Goal: Transaction & Acquisition: Book appointment/travel/reservation

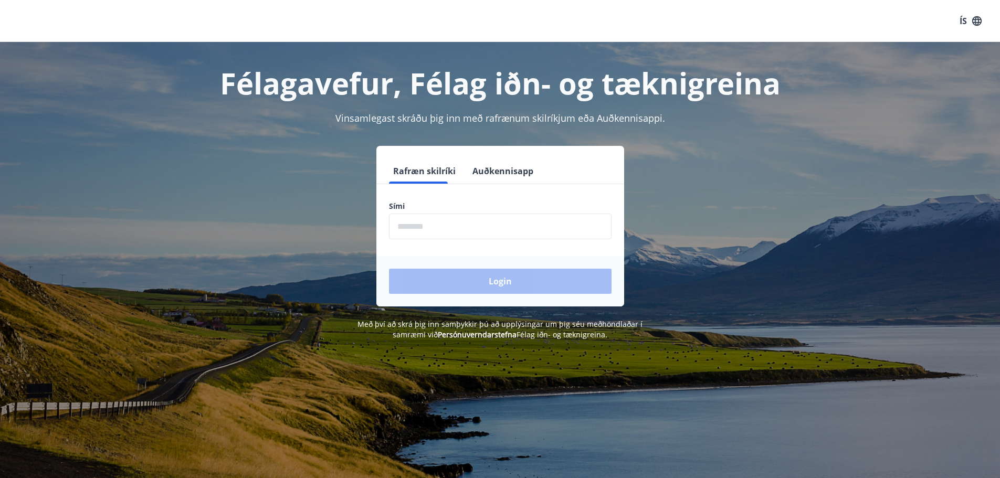
click at [476, 171] on button "Auðkennisapp" at bounding box center [502, 171] width 69 height 25
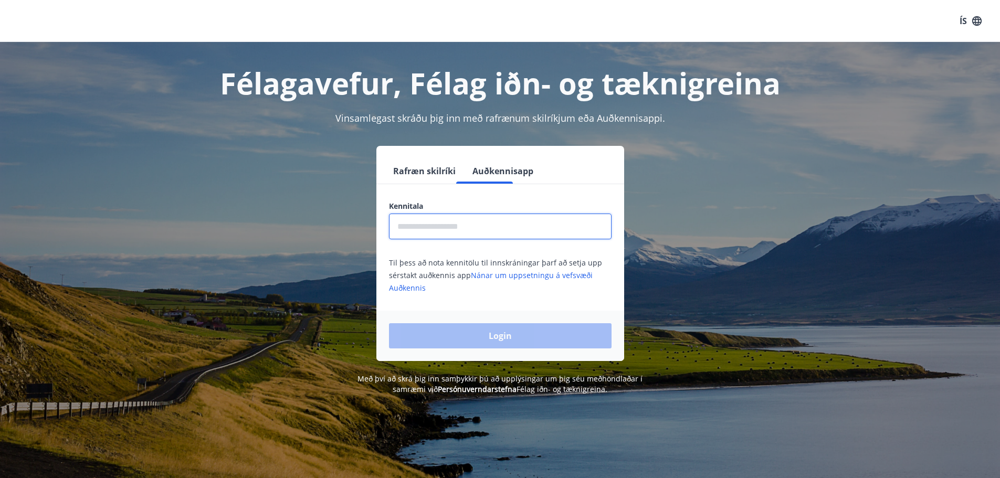
click at [442, 230] on input "text" at bounding box center [500, 227] width 223 height 26
type input "**********"
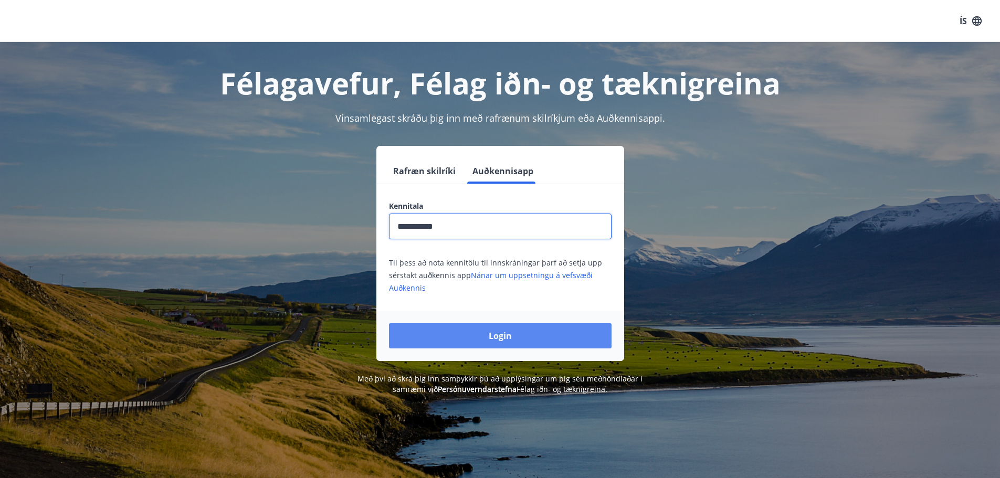
click at [491, 335] on button "Login" at bounding box center [500, 335] width 223 height 25
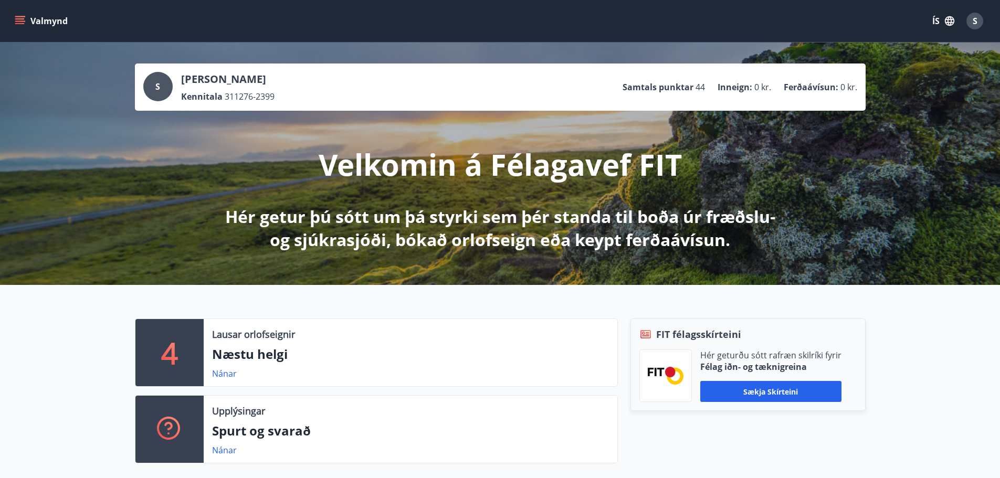
click at [26, 20] on button "Valmynd" at bounding box center [42, 21] width 59 height 19
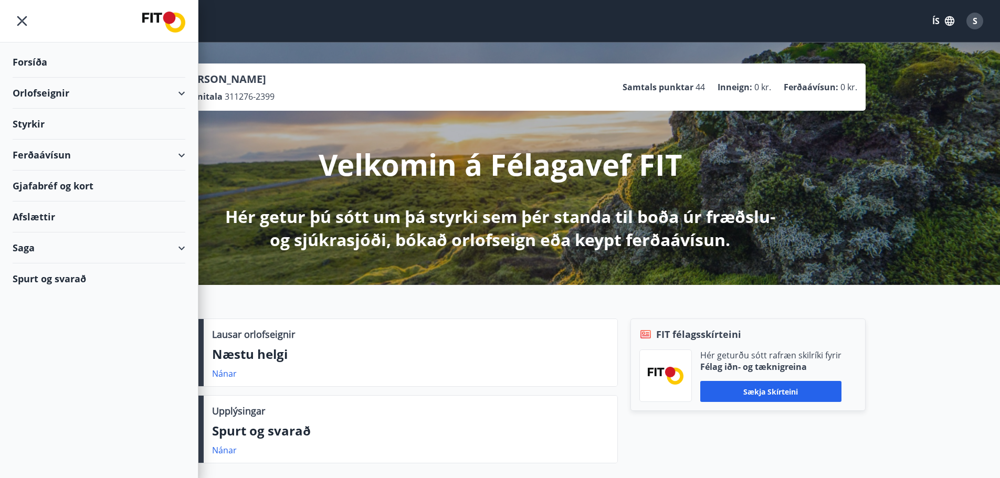
click at [124, 92] on div "Orlofseignir" at bounding box center [99, 93] width 173 height 31
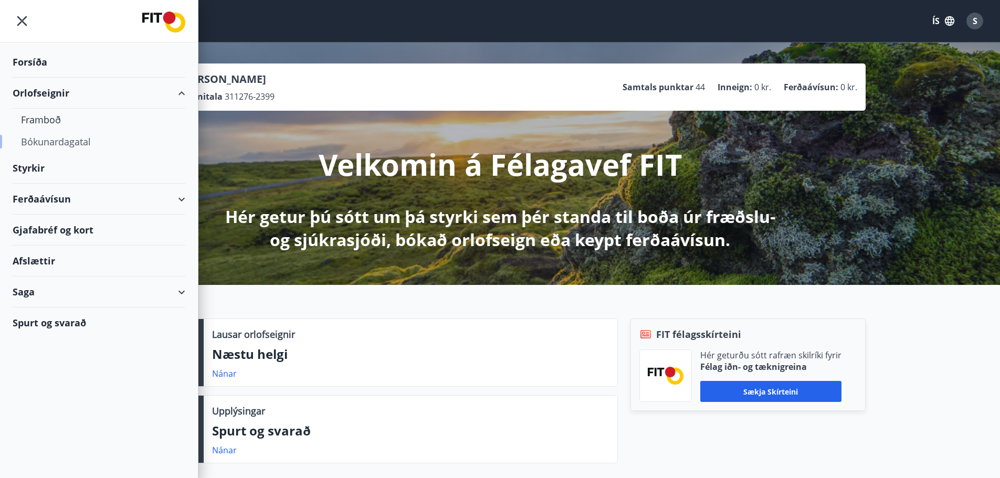
click at [77, 140] on div "Bókunardagatal" at bounding box center [99, 142] width 156 height 22
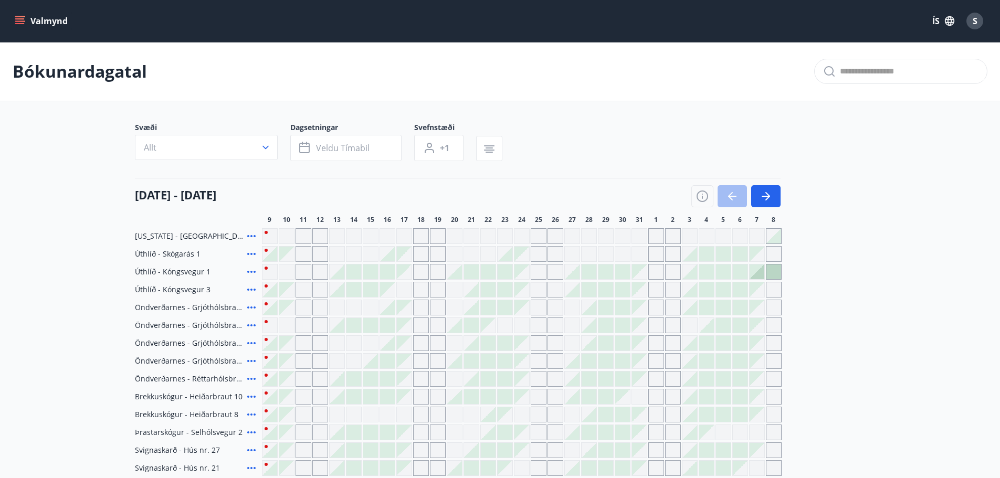
scroll to position [105, 0]
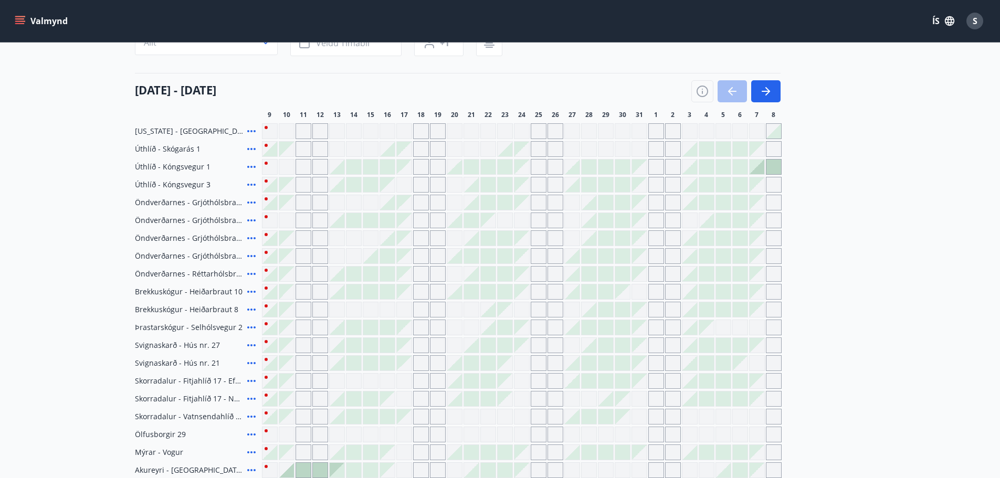
click at [507, 223] on div "Gráir dagar eru ekki bókanlegir" at bounding box center [505, 221] width 16 height 16
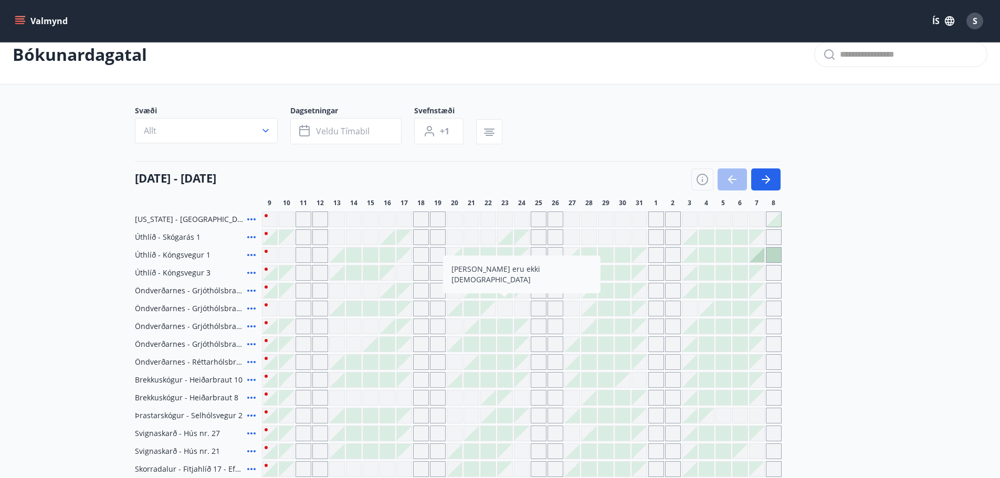
scroll to position [0, 0]
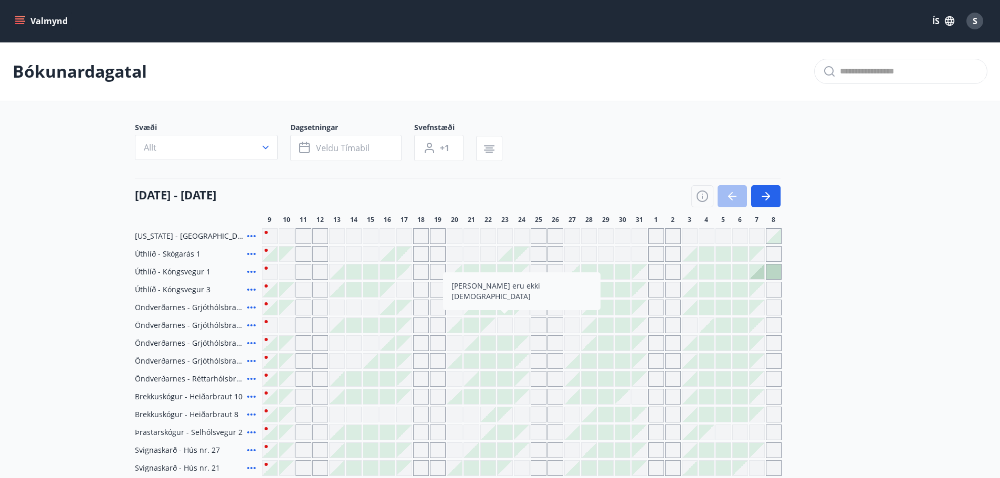
click at [505, 272] on div at bounding box center [505, 272] width 15 height 15
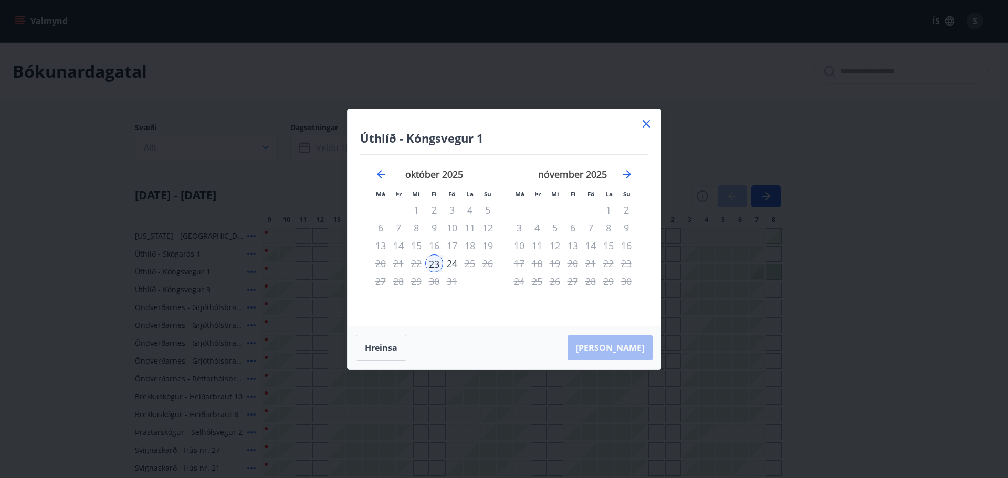
click at [652, 122] on icon at bounding box center [646, 124] width 13 height 13
click at [648, 125] on div "Svæði Allt Dagsetningar Veldu tímabil Svefnstæði +1" at bounding box center [500, 143] width 731 height 43
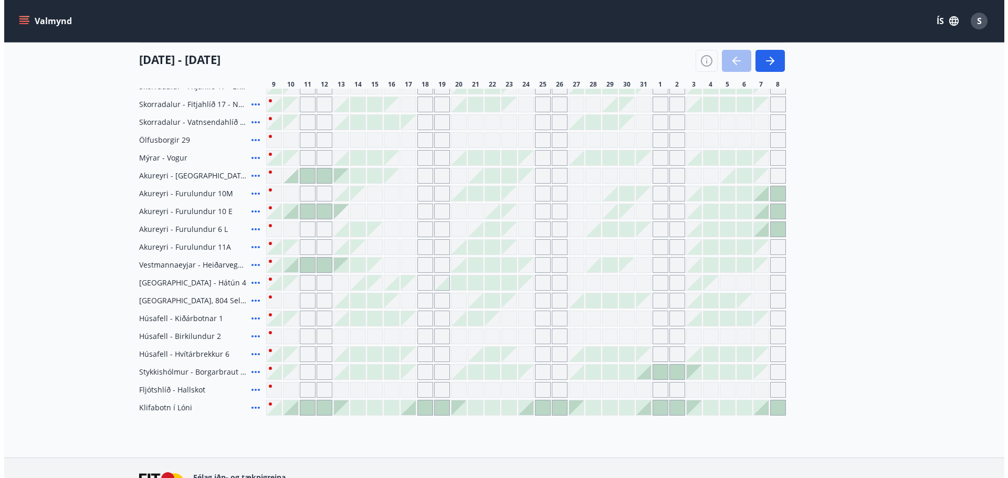
scroll to position [420, 0]
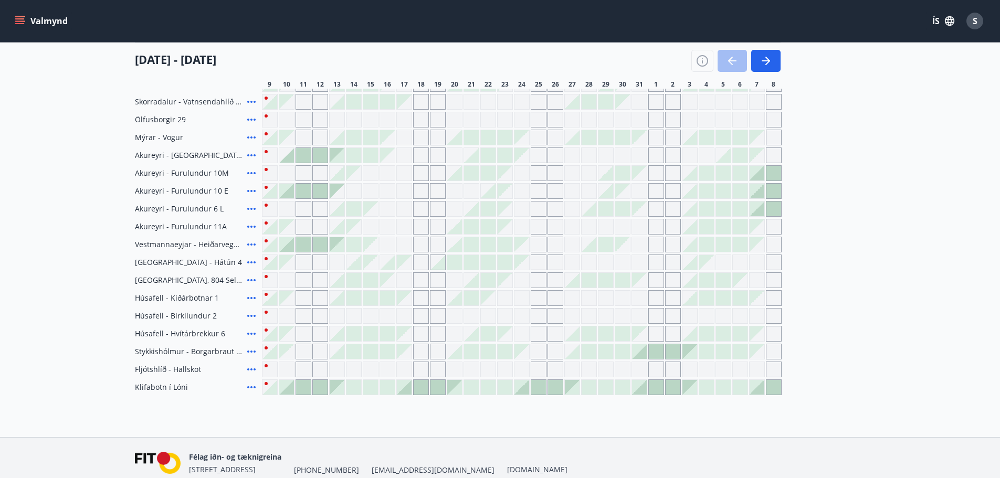
click at [250, 388] on icon at bounding box center [251, 387] width 8 height 2
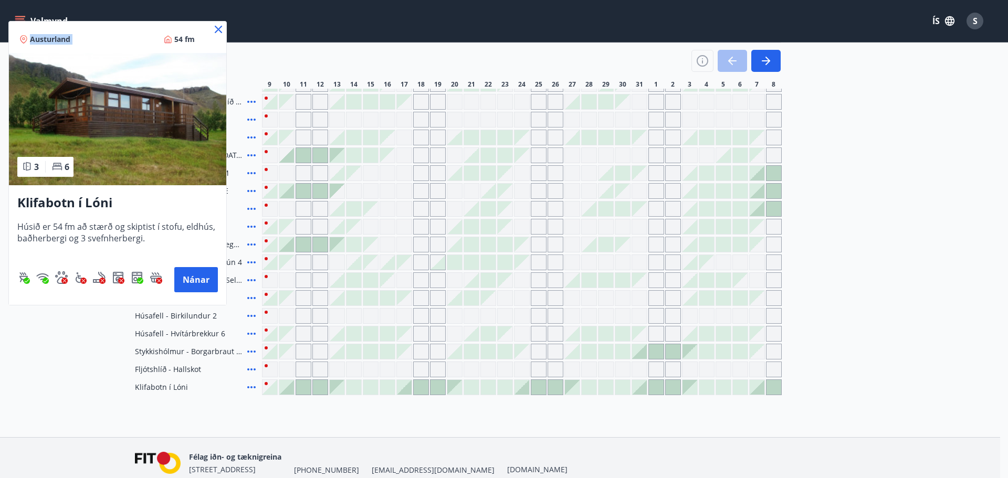
drag, startPoint x: 124, startPoint y: 36, endPoint x: 539, endPoint y: 14, distance: 415.8
click at [235, 14] on div "Austurland 54 fm 3 6 Klifabotn í Lóni Húsið er 54 fm að stærð og skiptist í sto…" at bounding box center [117, 239] width 235 height 478
click at [198, 281] on button "Nánar" at bounding box center [196, 279] width 44 height 25
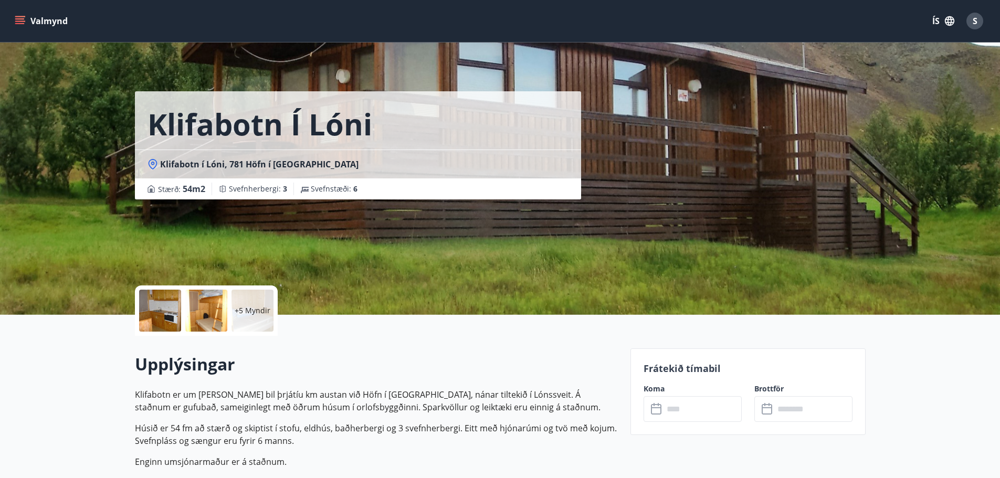
click at [246, 314] on p "+5 Myndir" at bounding box center [253, 310] width 36 height 10
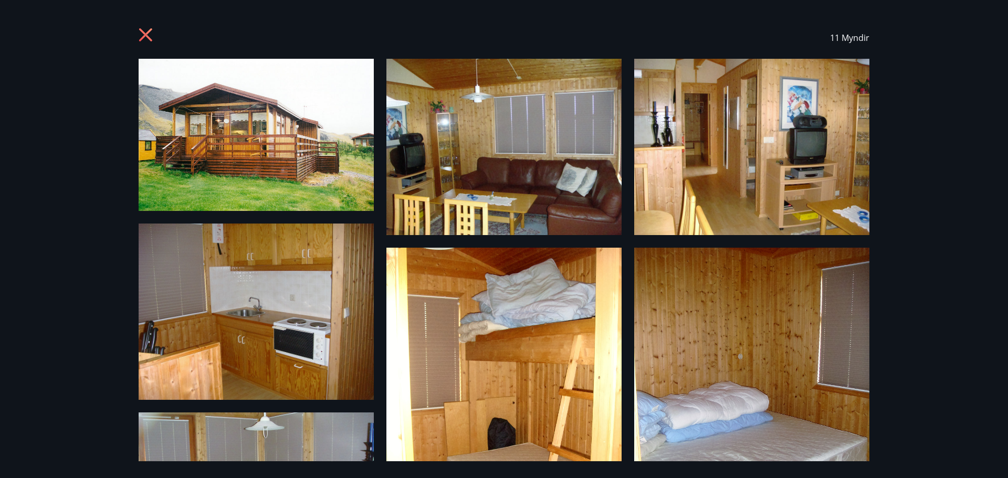
click at [154, 35] on icon at bounding box center [147, 36] width 17 height 17
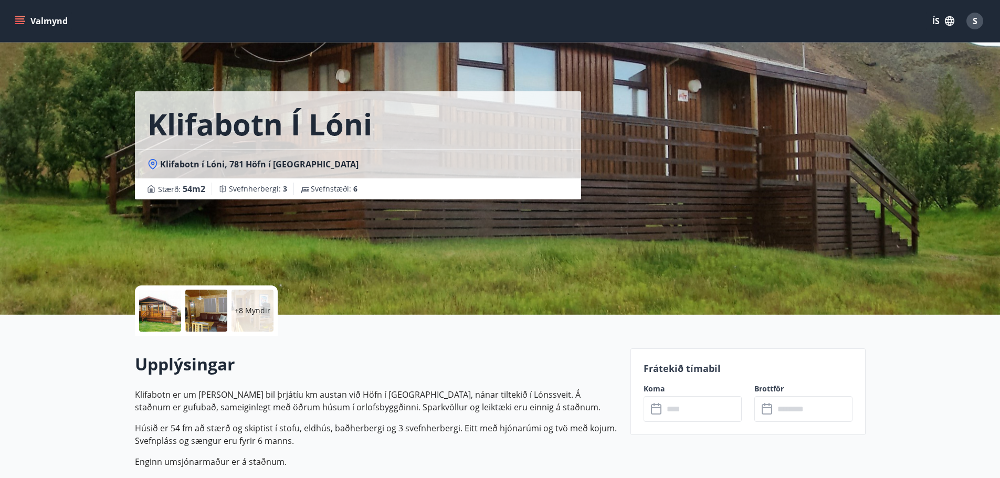
click at [151, 164] on icon at bounding box center [153, 164] width 4 height 4
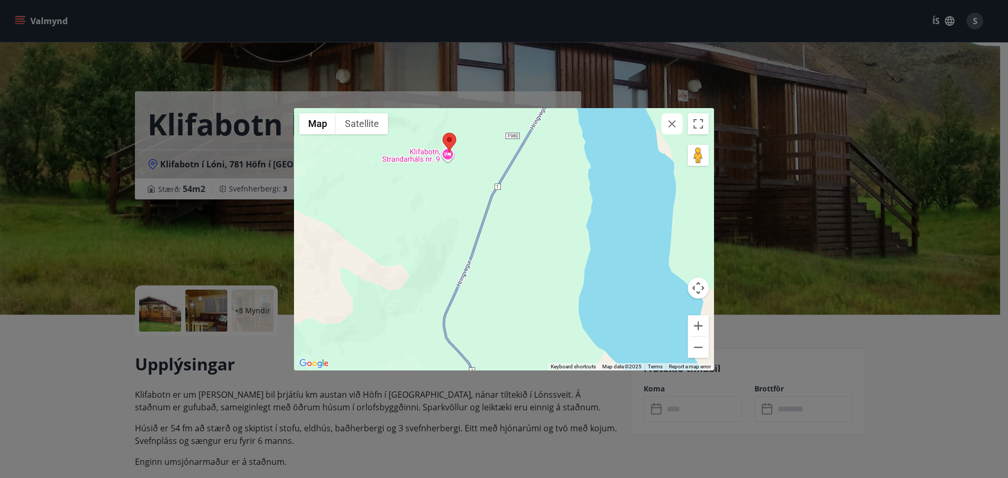
drag, startPoint x: 446, startPoint y: 163, endPoint x: 456, endPoint y: 196, distance: 35.0
click at [456, 196] on div at bounding box center [504, 239] width 420 height 262
click at [180, 229] on div "← Move left → Move right ↑ Move up ↓ Move down + Zoom in - Zoom out Home Jump l…" at bounding box center [504, 239] width 1008 height 478
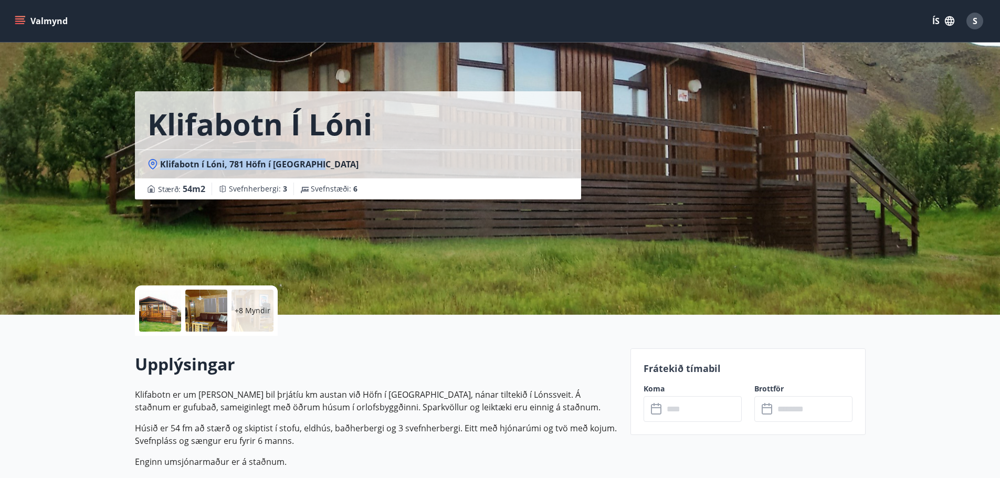
drag, startPoint x: 319, startPoint y: 161, endPoint x: 158, endPoint y: 160, distance: 161.1
click at [158, 160] on div "Klifabotn í Lóni, 781 Höfn í Hornafirði" at bounding box center [357, 165] width 421 height 12
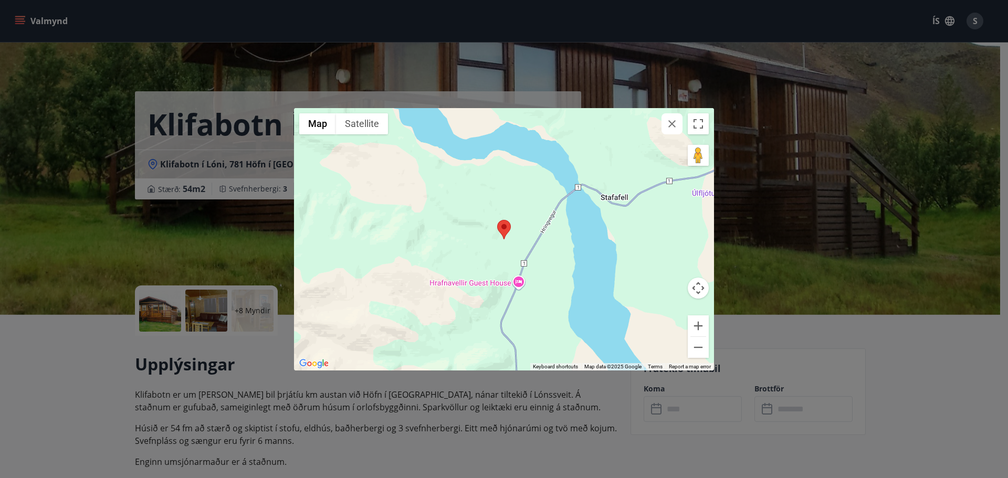
drag, startPoint x: 166, startPoint y: 166, endPoint x: 157, endPoint y: 160, distance: 11.1
click at [157, 160] on div "← Move left → Move right ↑ Move up ↓ Move down + Zoom in - Zoom out Home Jump l…" at bounding box center [504, 239] width 1008 height 478
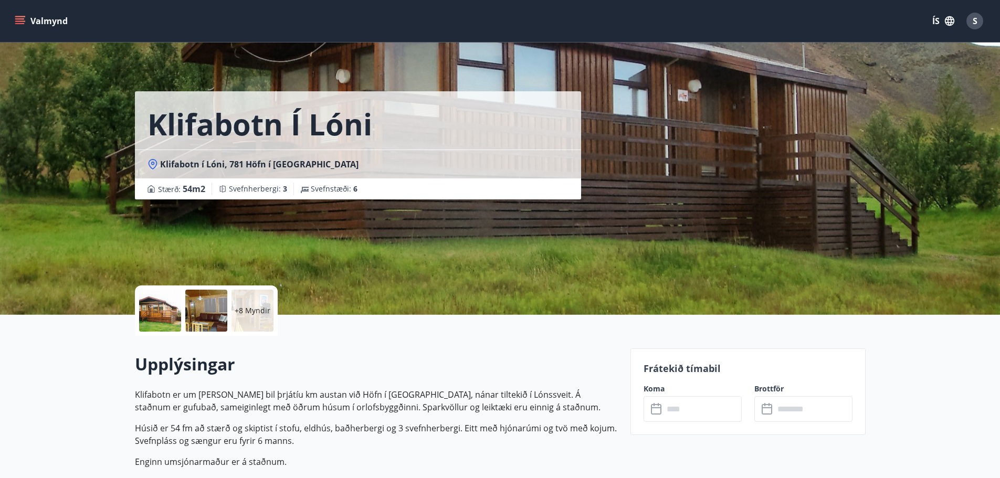
drag, startPoint x: 157, startPoint y: 160, endPoint x: 273, endPoint y: 170, distance: 116.4
click at [250, 170] on div "Klifabotn í Lóni, 781 Höfn í Hornafirði" at bounding box center [358, 164] width 446 height 29
drag, startPoint x: 326, startPoint y: 164, endPoint x: 159, endPoint y: 163, distance: 168.0
click at [159, 163] on div "Klifabotn í Lóni, 781 Höfn í Hornafirði" at bounding box center [357, 165] width 421 height 12
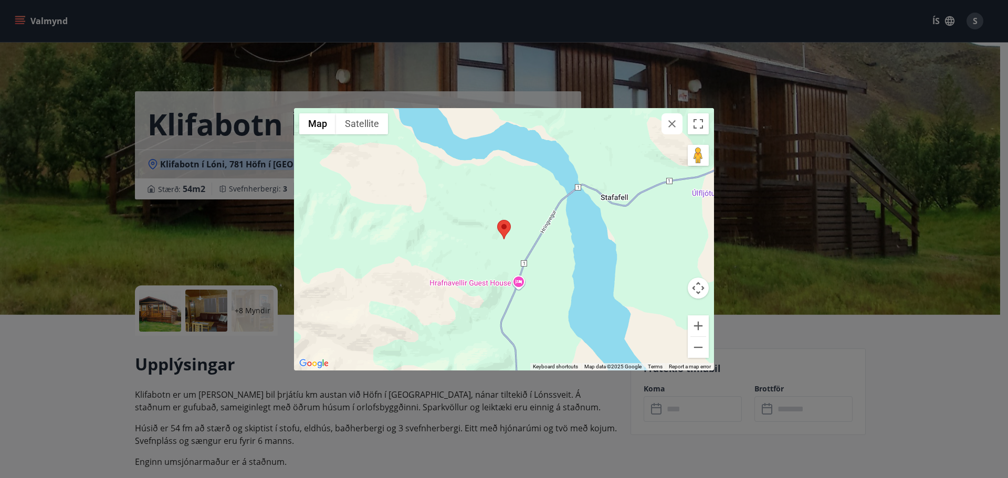
drag, startPoint x: 679, startPoint y: 126, endPoint x: 667, endPoint y: 126, distance: 11.5
click at [678, 126] on button "button" at bounding box center [671, 123] width 21 height 21
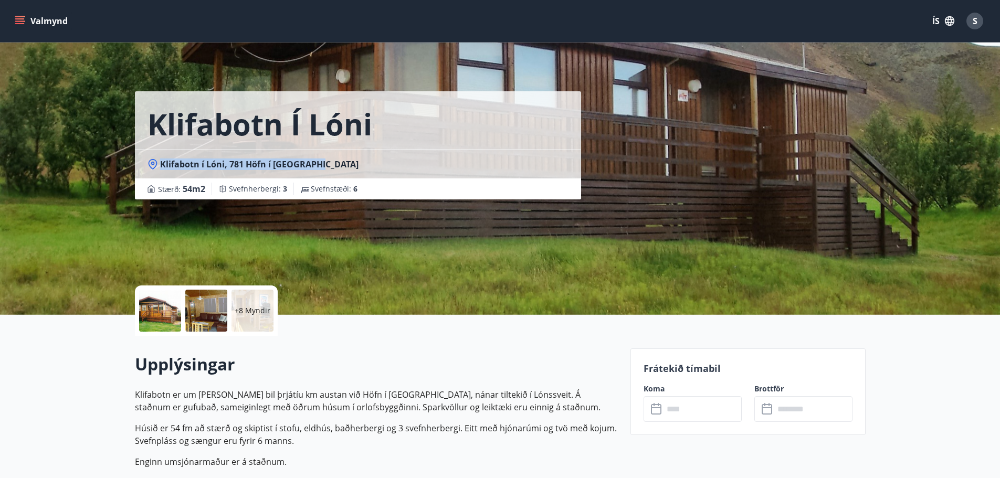
copy span "Klifabotn í Lóni, 781 Höfn í Hornafirði"
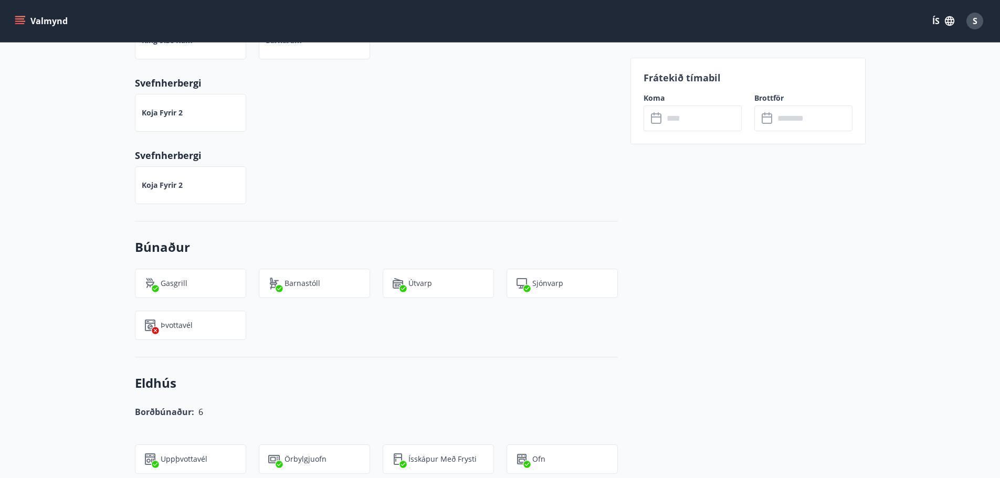
scroll to position [367, 0]
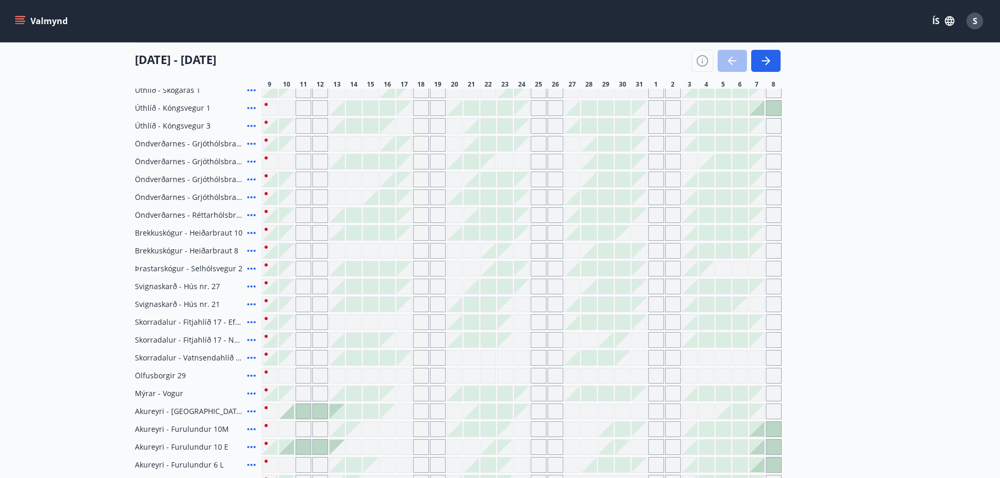
scroll to position [52, 0]
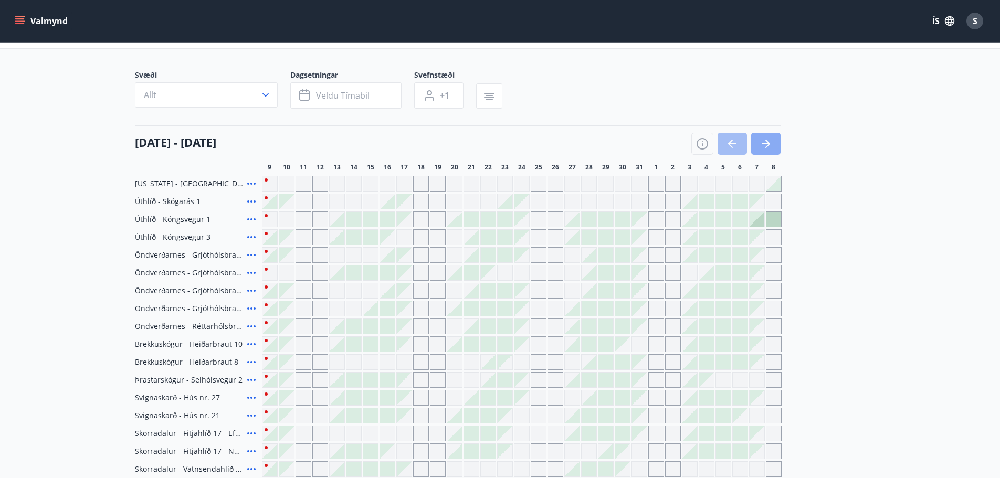
click at [774, 143] on button "button" at bounding box center [765, 144] width 29 height 22
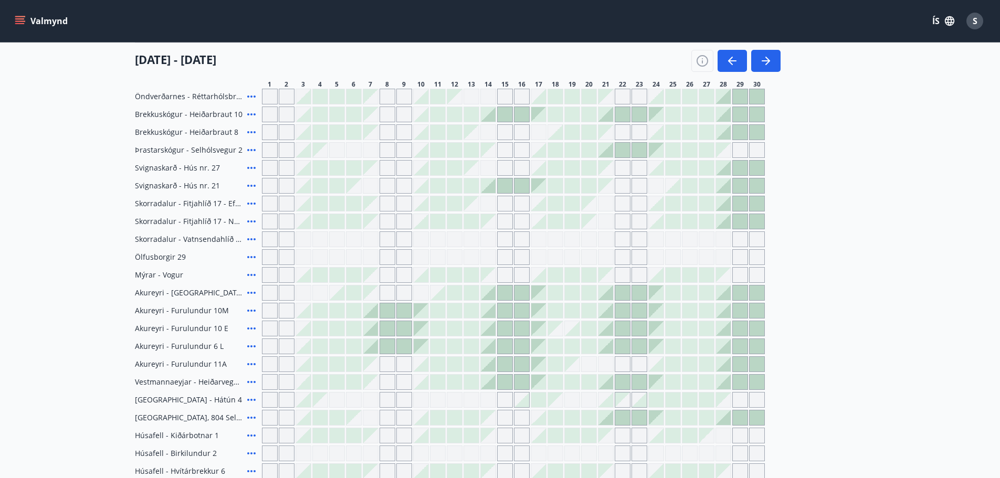
scroll to position [315, 0]
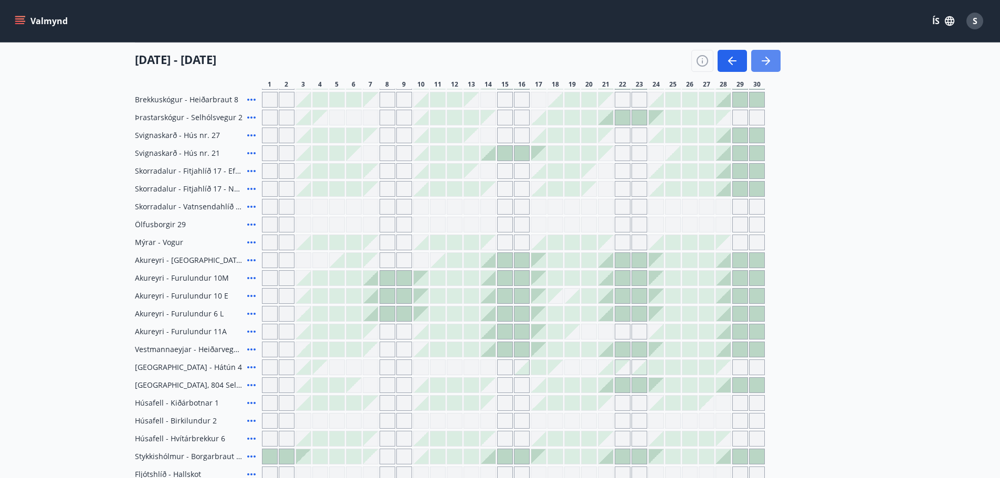
click at [770, 54] on button "button" at bounding box center [765, 61] width 29 height 22
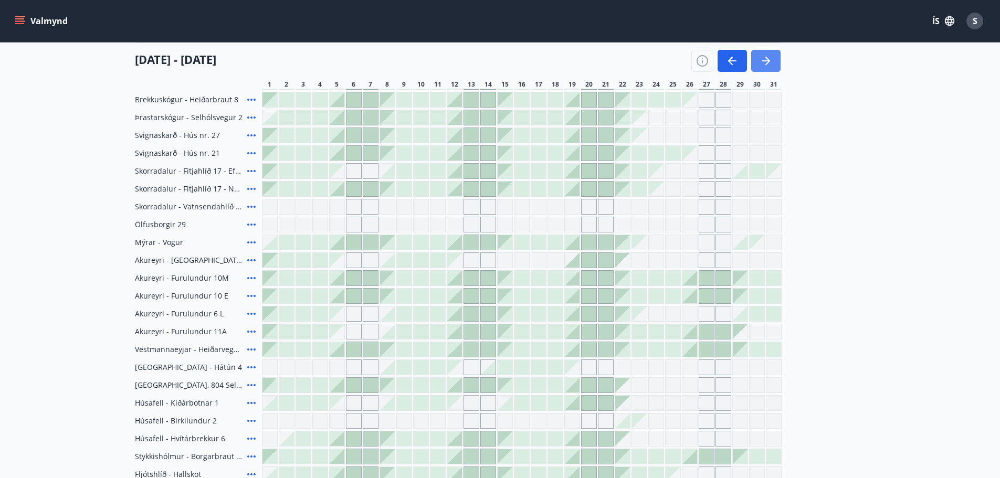
click at [767, 57] on icon "button" at bounding box center [766, 61] width 13 height 13
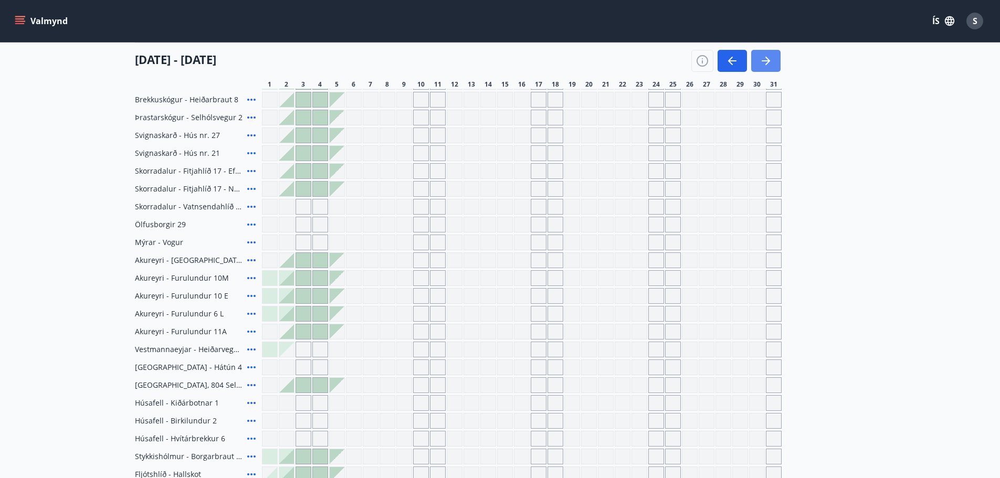
click at [767, 57] on icon "button" at bounding box center [766, 61] width 13 height 13
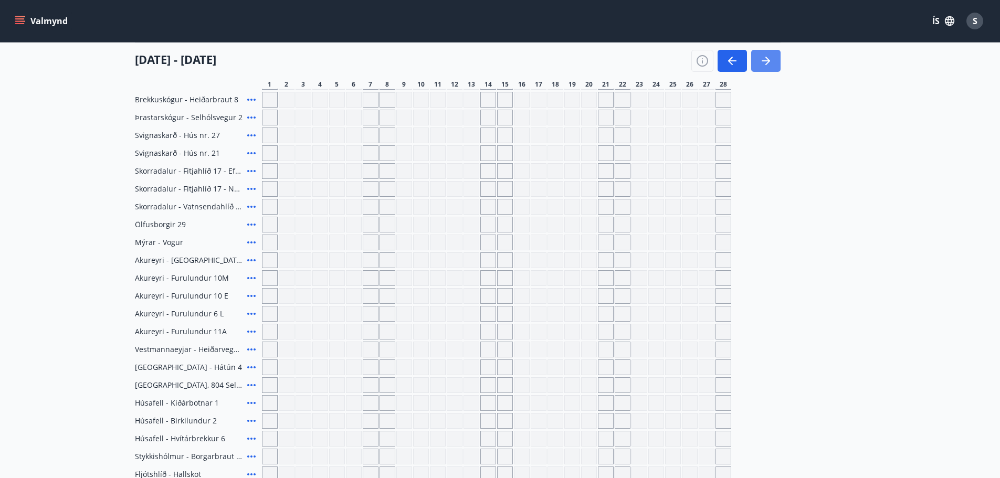
click at [764, 59] on icon "button" at bounding box center [766, 61] width 13 height 13
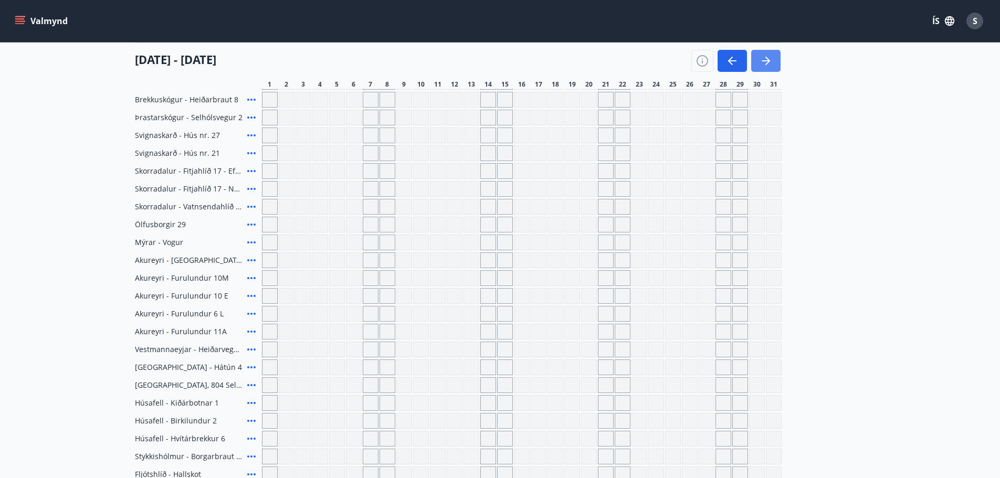
click at [768, 64] on icon "button" at bounding box center [766, 61] width 13 height 13
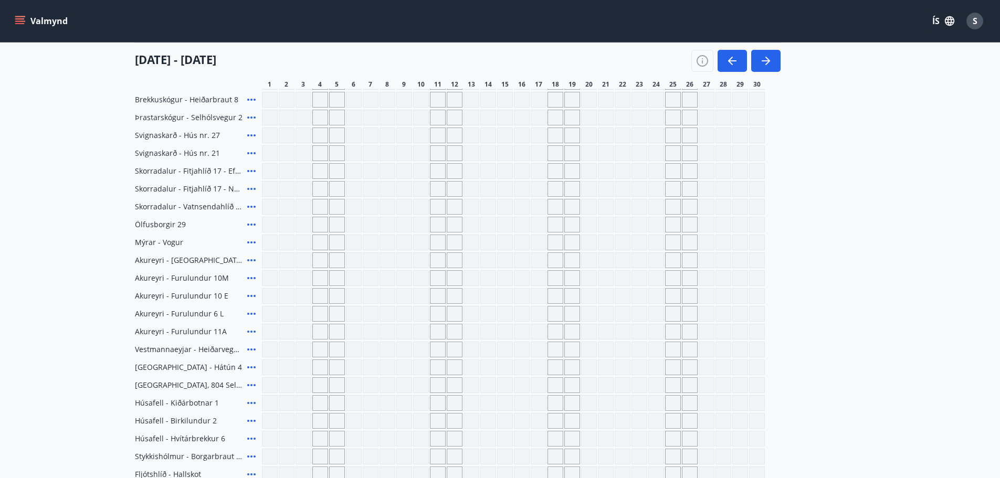
click at [419, 221] on div "Gráir dagar eru ekki bókanlegir" at bounding box center [421, 225] width 16 height 16
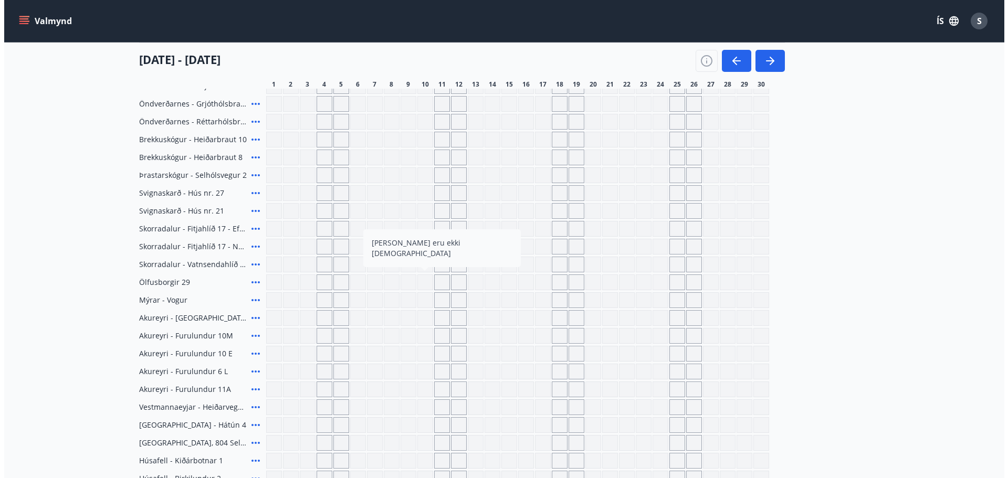
scroll to position [47, 0]
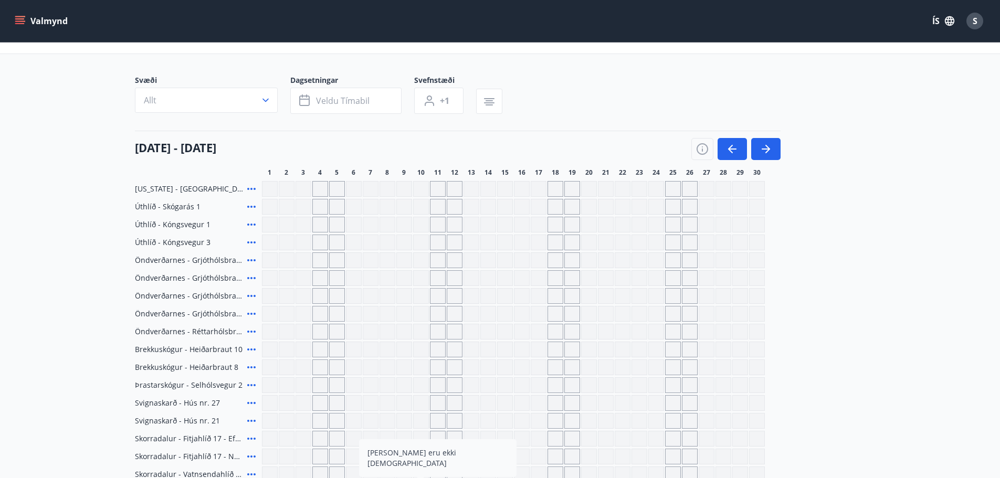
click at [977, 26] on div "S" at bounding box center [974, 21] width 17 height 17
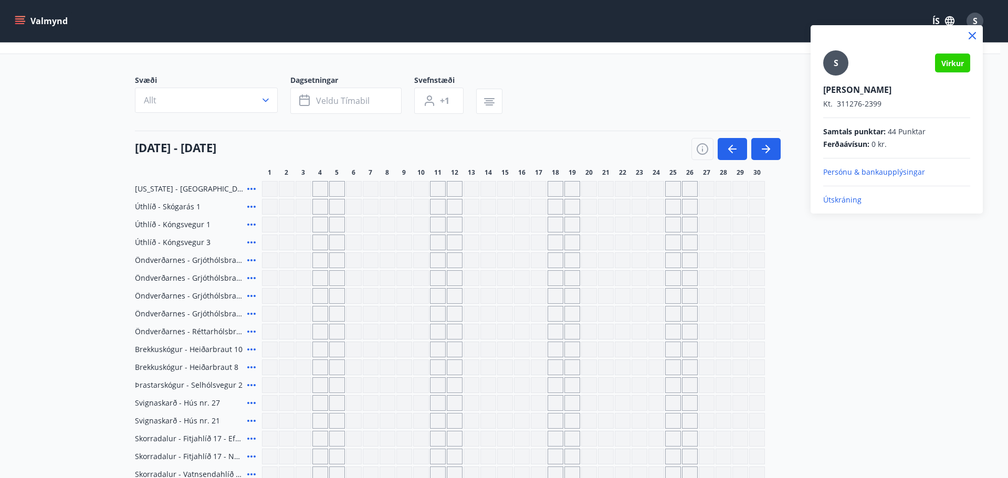
click at [839, 202] on p "Útskráning" at bounding box center [896, 200] width 147 height 10
